Goal: Transaction & Acquisition: Purchase product/service

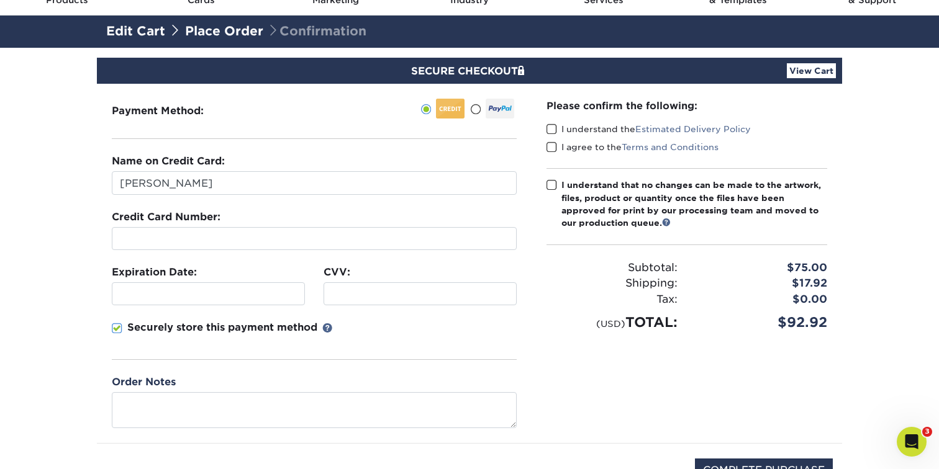
scroll to position [73, 0]
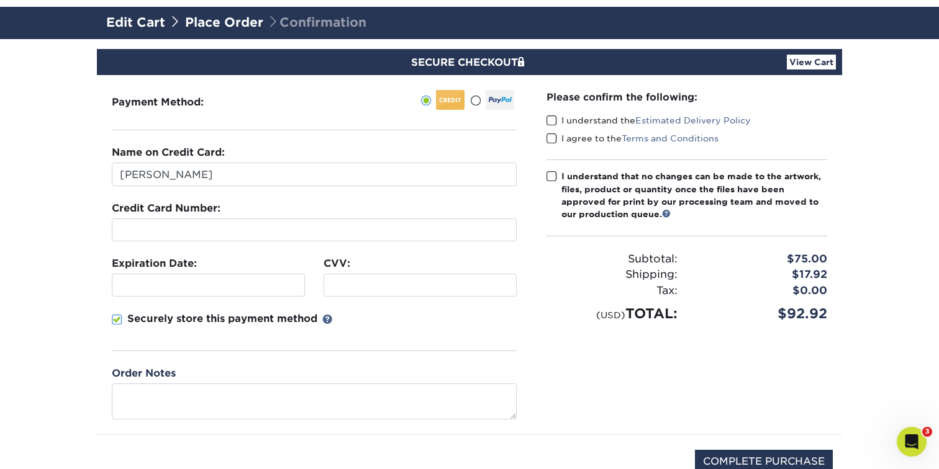
click at [251, 321] on p "Securely store this payment method" at bounding box center [222, 319] width 190 height 15
click at [0, 0] on input "Securely store this payment method" at bounding box center [0, 0] width 0 height 0
click at [551, 121] on span at bounding box center [551, 121] width 11 height 12
click at [0, 0] on input "I understand the Estimated Delivery Policy" at bounding box center [0, 0] width 0 height 0
click at [551, 135] on span at bounding box center [551, 139] width 11 height 12
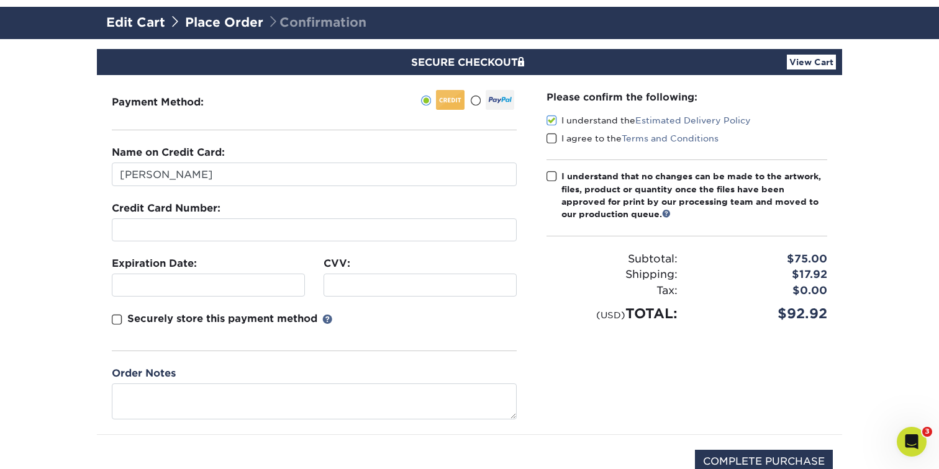
click at [0, 0] on input "I agree to the Terms and Conditions" at bounding box center [0, 0] width 0 height 0
click at [550, 176] on span at bounding box center [551, 177] width 11 height 12
click at [0, 0] on input "I understand that no changes can be made to the artwork, files, product or quan…" at bounding box center [0, 0] width 0 height 0
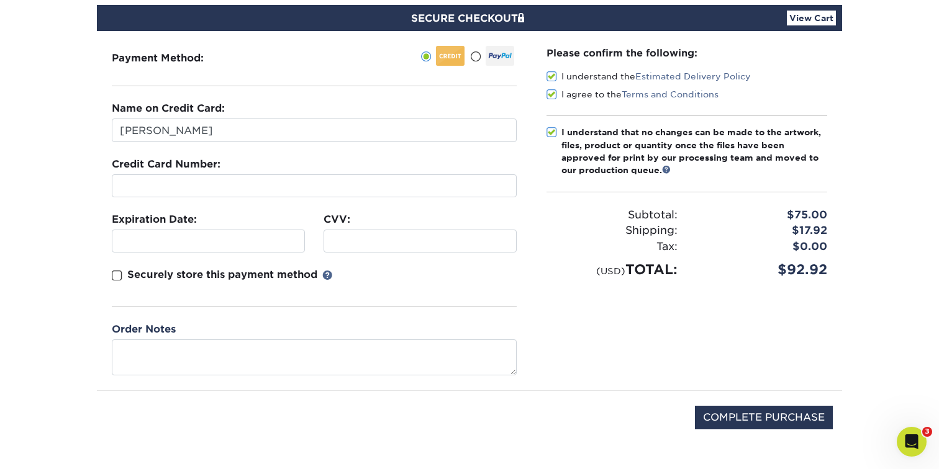
scroll to position [121, 0]
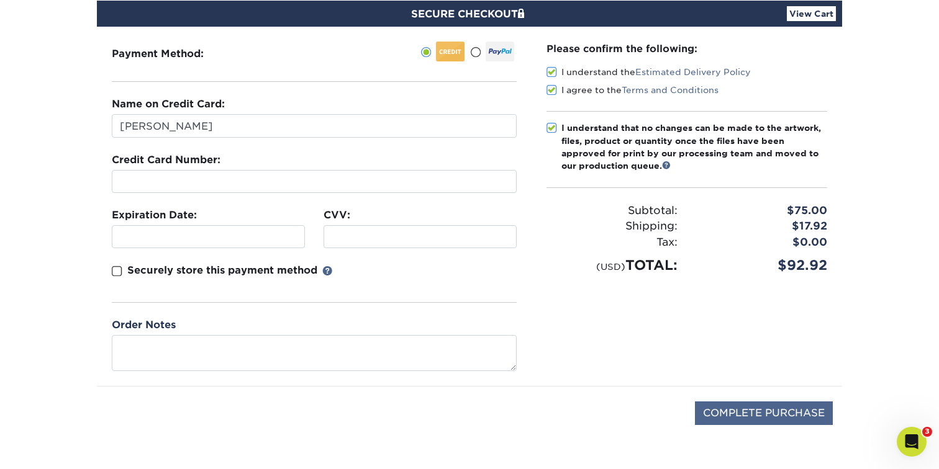
click at [754, 416] on input "COMPLETE PURCHASE" at bounding box center [764, 414] width 138 height 24
type input "PROCESSING, PLEASE WAIT..."
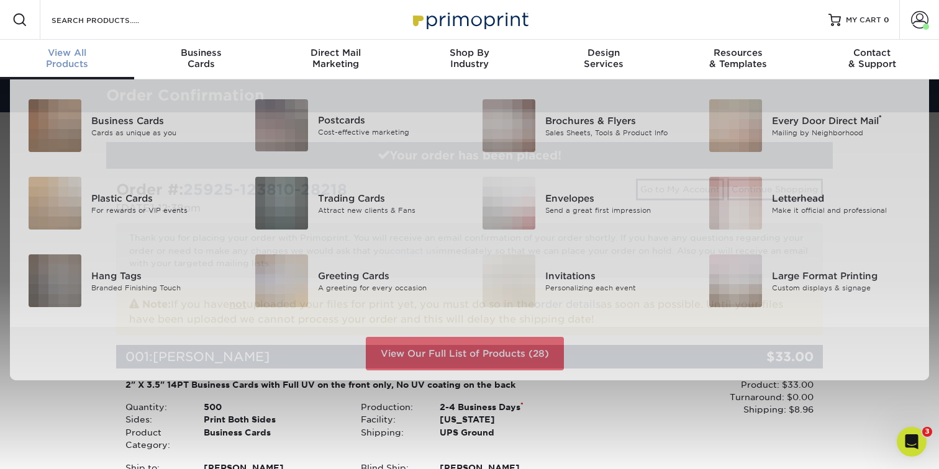
click at [75, 53] on span "View All" at bounding box center [67, 52] width 134 height 11
